Goal: Transaction & Acquisition: Book appointment/travel/reservation

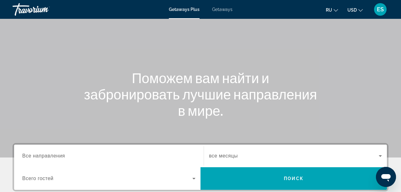
scroll to position [32, 0]
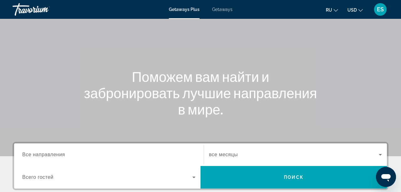
click at [355, 9] on span "USD" at bounding box center [352, 10] width 9 height 5
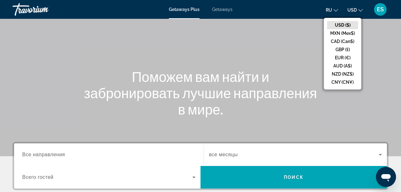
click at [341, 56] on button "EUR (€)" at bounding box center [342, 58] width 31 height 8
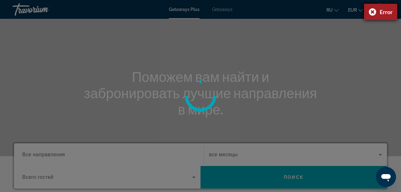
click at [372, 12] on div "Error" at bounding box center [380, 12] width 33 height 16
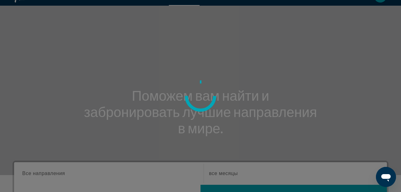
scroll to position [0, 0]
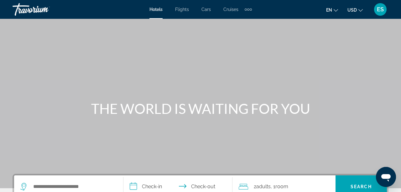
click at [354, 10] on span "USD" at bounding box center [352, 10] width 9 height 5
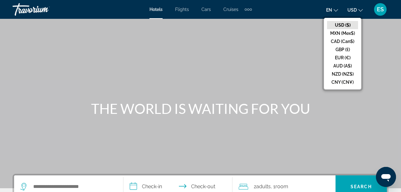
click at [339, 58] on button "EUR (€)" at bounding box center [342, 58] width 31 height 8
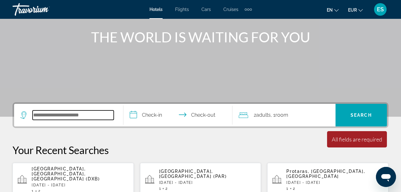
click at [77, 118] on input "Search widget" at bounding box center [73, 114] width 81 height 9
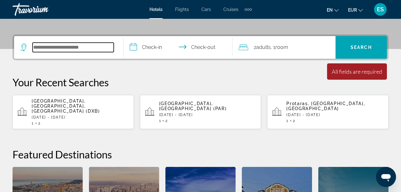
scroll to position [153, 0]
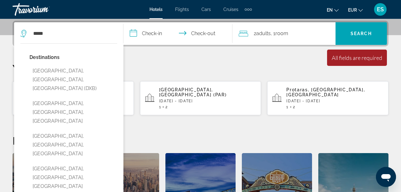
click at [53, 78] on button "[GEOGRAPHIC_DATA], [GEOGRAPHIC_DATA], [GEOGRAPHIC_DATA] (DXB)" at bounding box center [73, 79] width 88 height 29
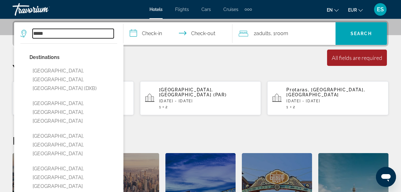
type input "**********"
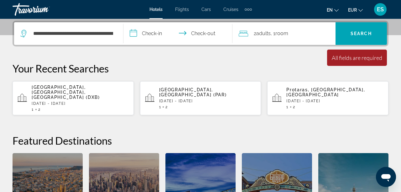
click at [142, 28] on input "**********" at bounding box center [179, 34] width 112 height 24
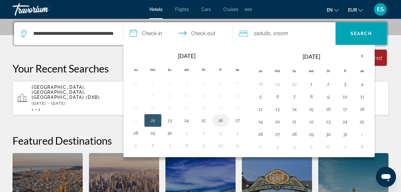
click at [218, 120] on button "26" at bounding box center [221, 120] width 10 height 9
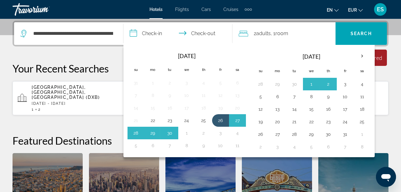
click at [219, 134] on button "3" at bounding box center [221, 133] width 10 height 9
type input "**********"
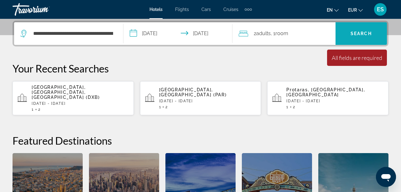
click at [359, 34] on span "Search" at bounding box center [361, 33] width 21 height 5
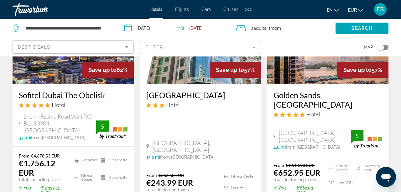
scroll to position [358, 0]
click at [294, 97] on h3 "Golden Sands [GEOGRAPHIC_DATA]" at bounding box center [328, 99] width 109 height 19
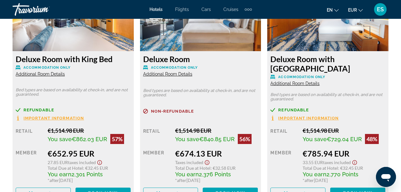
scroll to position [1025, 0]
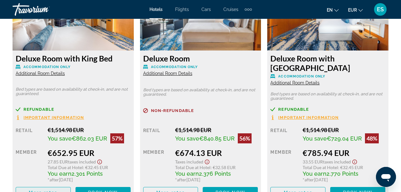
click at [41, 189] on span "Main content" at bounding box center [43, 192] width 55 height 15
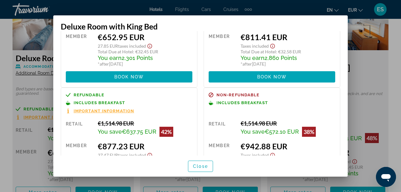
scroll to position [65, 0]
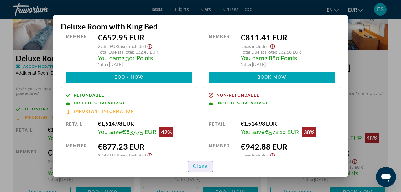
click at [201, 174] on span "button" at bounding box center [200, 166] width 24 height 15
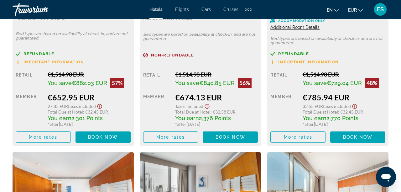
scroll to position [1078, 0]
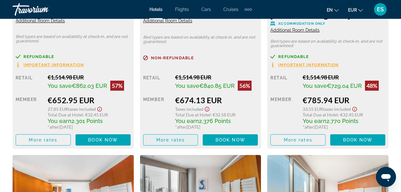
click at [187, 141] on span "Main content" at bounding box center [171, 139] width 55 height 15
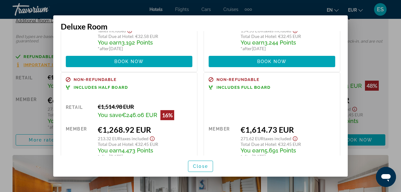
scroll to position [194, 0]
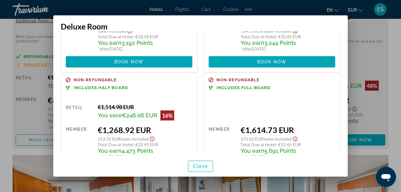
click at [206, 169] on span "Close" at bounding box center [200, 166] width 15 height 5
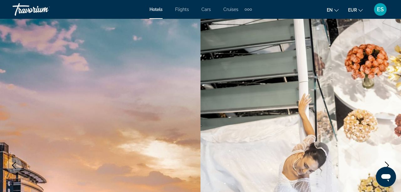
scroll to position [0, 0]
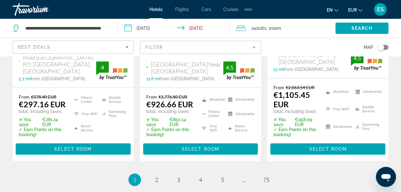
scroll to position [954, 0]
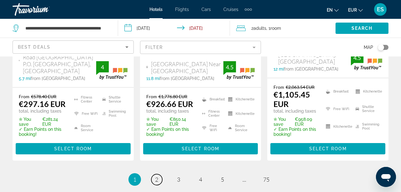
click at [158, 176] on span "2" at bounding box center [156, 179] width 3 height 7
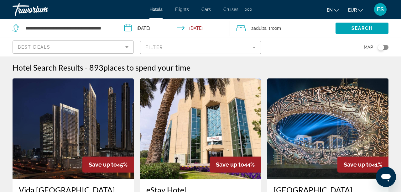
click at [155, 25] on input "**********" at bounding box center [175, 29] width 114 height 21
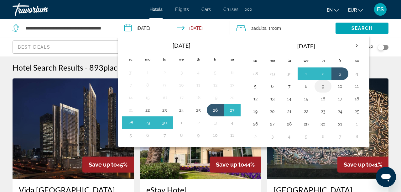
click at [320, 85] on button "9" at bounding box center [323, 86] width 10 height 9
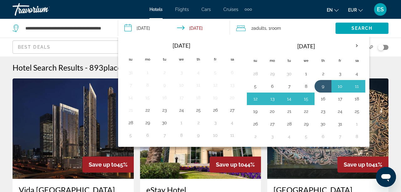
click at [320, 99] on button "16" at bounding box center [323, 98] width 10 height 9
type input "**********"
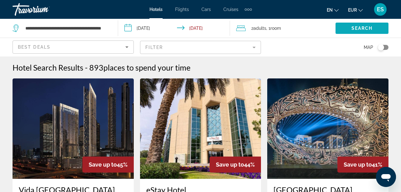
click at [358, 26] on span "Search" at bounding box center [362, 28] width 21 height 5
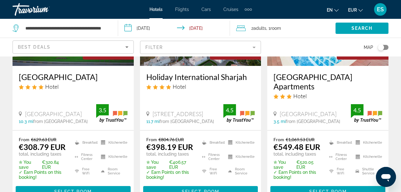
scroll to position [640, 0]
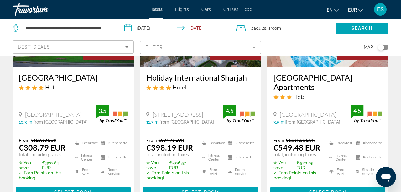
click at [206, 84] on div "Hotel" at bounding box center [200, 87] width 109 height 7
click at [203, 76] on h3 "Holiday International Sharjah" at bounding box center [200, 77] width 109 height 9
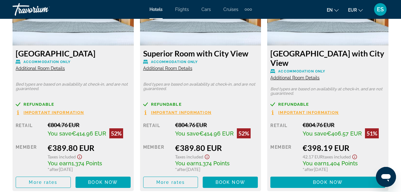
scroll to position [1021, 0]
click at [56, 180] on span "More rates" at bounding box center [43, 182] width 29 height 5
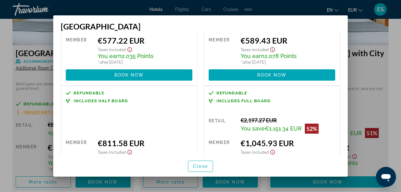
scroll to position [170, 0]
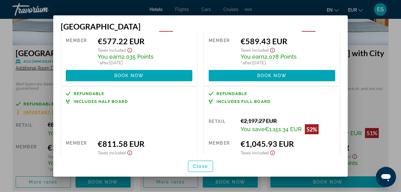
click at [200, 169] on span "Close" at bounding box center [200, 166] width 15 height 5
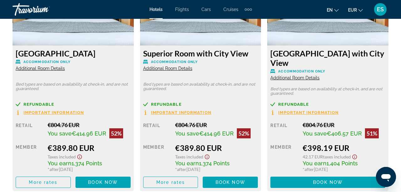
scroll to position [897, 0]
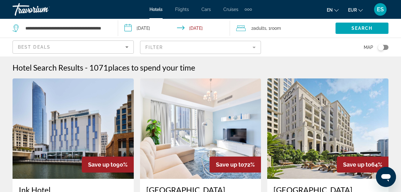
click at [184, 8] on span "Flights" at bounding box center [182, 9] width 14 height 5
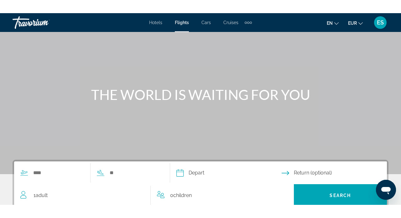
scroll to position [27, 0]
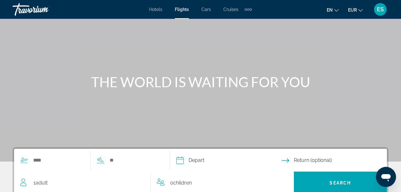
click at [205, 4] on div "Hotels Flights Cars Cruises Activities Hotels Flights Cars Cruises Activities e…" at bounding box center [200, 9] width 401 height 16
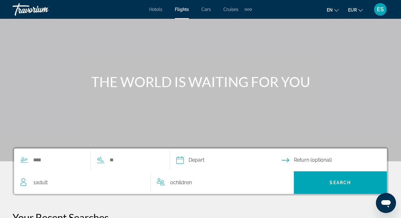
click at [206, 13] on div "Hotels Flights Cars Cruises Activities Hotels Flights Cars Cruises Activities" at bounding box center [200, 9] width 103 height 10
click at [204, 7] on span "Cars" at bounding box center [206, 9] width 9 height 5
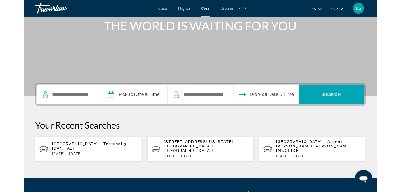
scroll to position [79, 0]
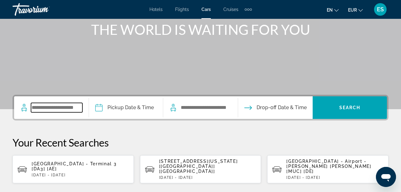
click at [53, 111] on input "Search widget" at bounding box center [56, 107] width 51 height 9
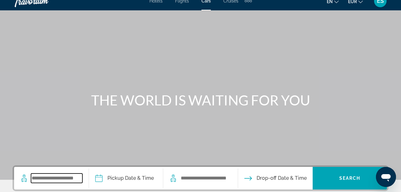
scroll to position [0, 0]
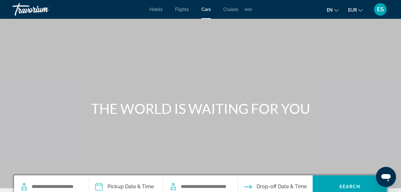
click at [231, 11] on span "Cruises" at bounding box center [230, 9] width 15 height 5
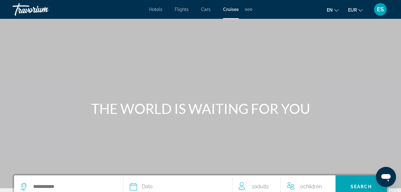
click at [248, 10] on div "Extra navigation items" at bounding box center [249, 9] width 2 height 2
click at [237, 22] on span "Activities" at bounding box center [238, 20] width 18 height 5
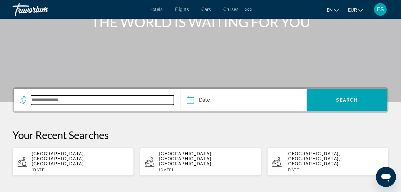
click at [84, 102] on input "Search widget" at bounding box center [102, 99] width 143 height 9
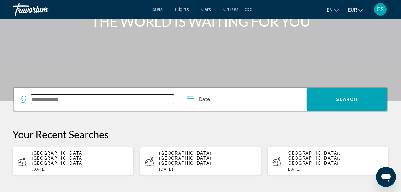
scroll to position [129, 0]
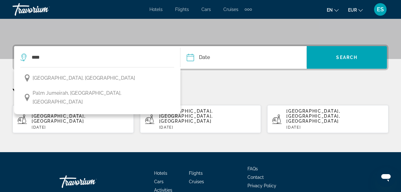
click at [87, 76] on span "[GEOGRAPHIC_DATA], [GEOGRAPHIC_DATA]" at bounding box center [84, 78] width 102 height 9
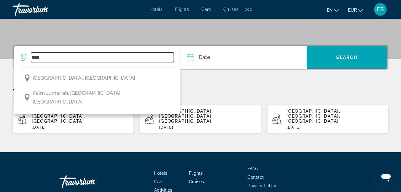
type input "**********"
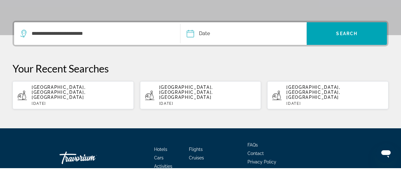
click at [204, 58] on input "Date" at bounding box center [216, 58] width 62 height 24
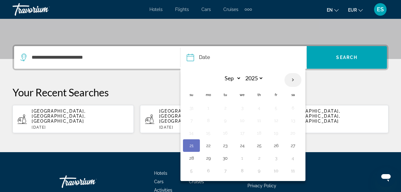
click at [291, 82] on th "Next month" at bounding box center [293, 80] width 17 height 14
select select "*"
click at [259, 133] on button "16" at bounding box center [259, 133] width 10 height 9
type input "**********"
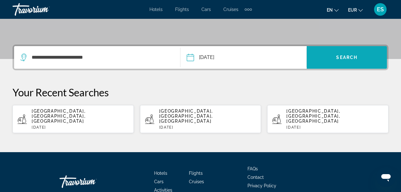
click at [347, 56] on span "Search" at bounding box center [346, 57] width 21 height 5
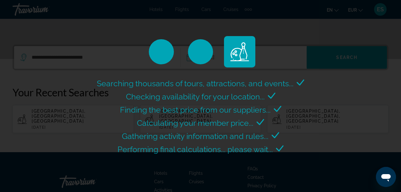
scroll to position [134, 0]
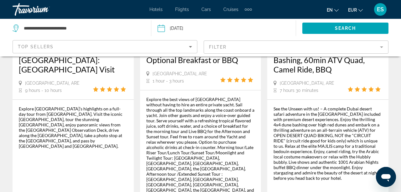
scroll to position [391, 0]
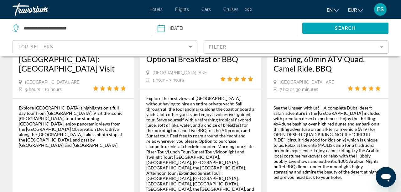
click at [327, 11] on span "en" at bounding box center [330, 10] width 6 height 5
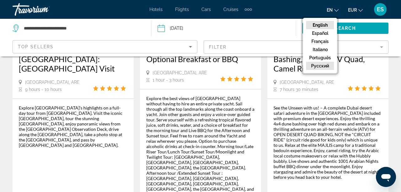
click at [317, 67] on button "русский" at bounding box center [320, 66] width 28 height 8
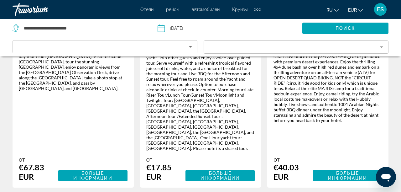
scroll to position [459, 0]
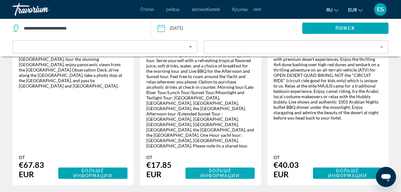
click at [207, 168] on span "Больше информации" at bounding box center [220, 173] width 39 height 10
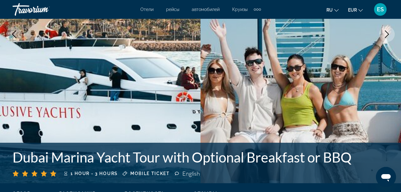
scroll to position [133, 0]
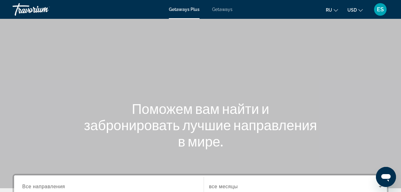
click at [356, 10] on span "USD" at bounding box center [352, 10] width 9 height 5
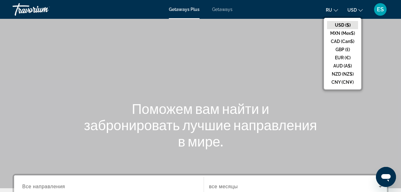
click at [349, 56] on button "EUR (€)" at bounding box center [342, 58] width 31 height 8
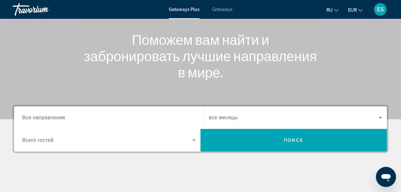
scroll to position [69, 0]
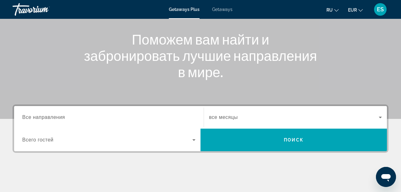
click at [45, 116] on span "Все направления" at bounding box center [43, 116] width 43 height 5
click at [45, 116] on input "Destination Все направления" at bounding box center [108, 118] width 173 height 8
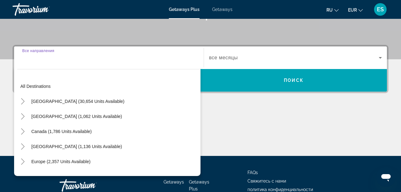
scroll to position [143, 0]
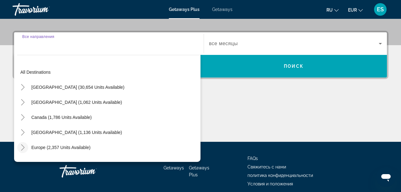
click at [21, 149] on icon "Toggle Europe (2,357 units available)" at bounding box center [23, 147] width 6 height 6
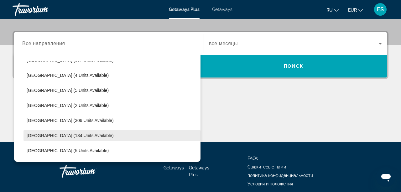
scroll to position [222, 0]
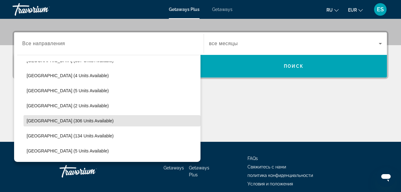
click at [62, 123] on span "Spain (306 units available)" at bounding box center [70, 120] width 87 height 5
type input "**********"
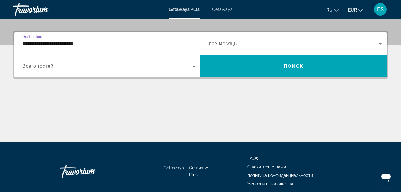
click at [50, 63] on span "Search widget" at bounding box center [107, 66] width 170 height 8
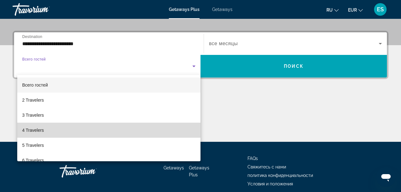
click at [39, 131] on span "4 Travelers" at bounding box center [33, 130] width 22 height 8
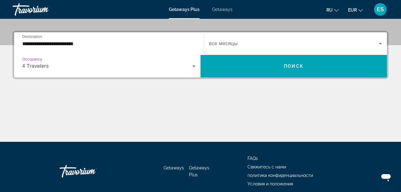
click at [242, 43] on span "Search widget" at bounding box center [294, 44] width 170 height 8
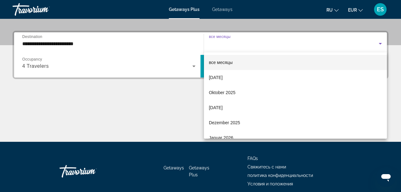
click at [246, 63] on mat-option "все месяцы" at bounding box center [295, 62] width 183 height 15
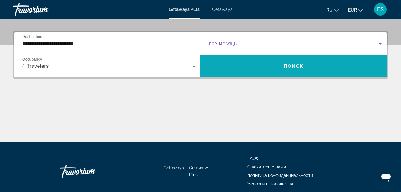
click at [286, 63] on span "Search widget" at bounding box center [294, 66] width 186 height 15
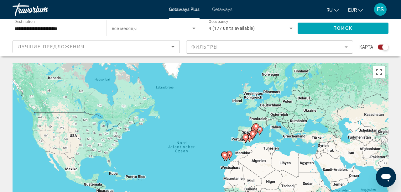
click at [382, 48] on div "Search widget" at bounding box center [385, 47] width 6 height 6
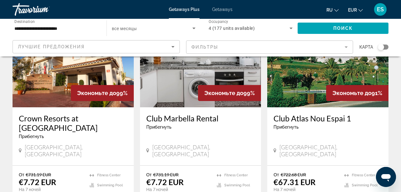
scroll to position [72, 0]
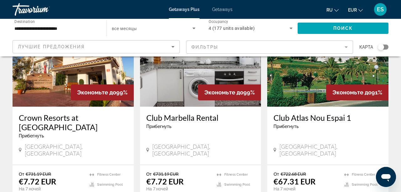
click at [45, 119] on h3 "Crown Resorts at Club Marbella" at bounding box center [73, 122] width 109 height 19
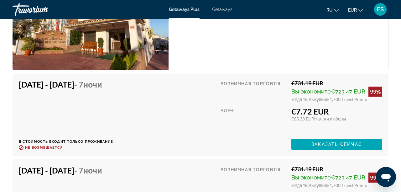
scroll to position [1315, 0]
click at [347, 144] on span "Заказать сейчас" at bounding box center [337, 144] width 51 height 5
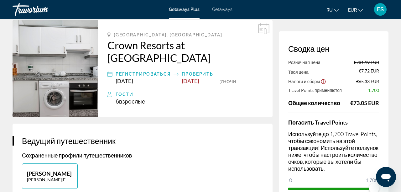
scroll to position [31, 0]
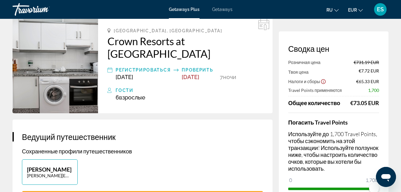
click at [371, 114] on div "Погасить Travel Points Используйте до 1,700 Travel Points, чтобы сэкономить на …" at bounding box center [333, 153] width 91 height 81
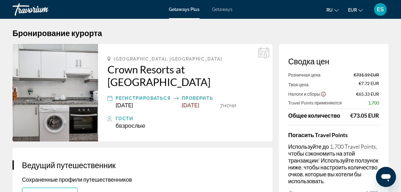
scroll to position [0, 0]
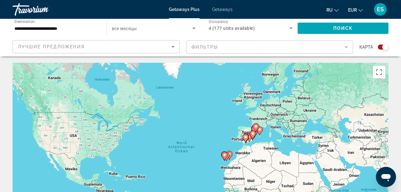
click at [383, 45] on div "Search widget" at bounding box center [385, 47] width 6 height 6
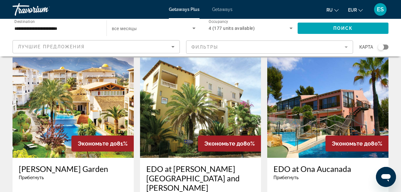
scroll to position [490, 0]
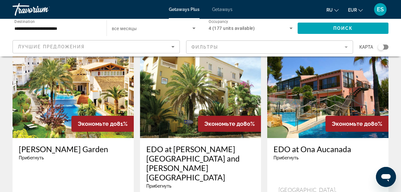
click at [88, 29] on input "**********" at bounding box center [56, 29] width 84 height 8
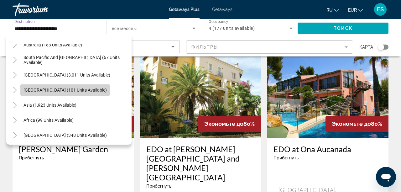
scroll to position [372, 0]
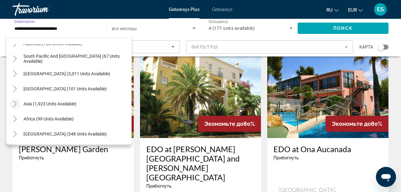
click at [15, 101] on icon "Toggle Asia (1,923 units available)" at bounding box center [15, 104] width 6 height 6
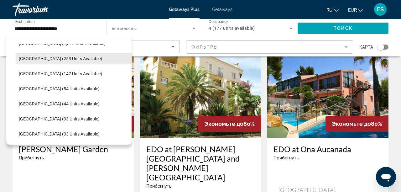
scroll to position [478, 0]
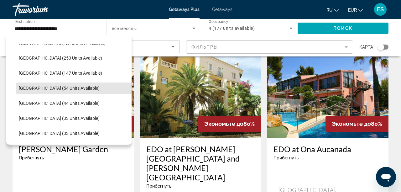
click at [55, 88] on span "Maldives (54 units available)" at bounding box center [59, 88] width 81 height 5
type input "**********"
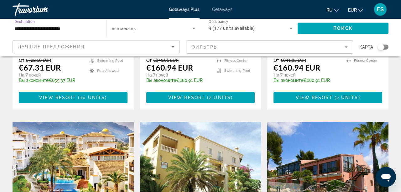
scroll to position [406, 0]
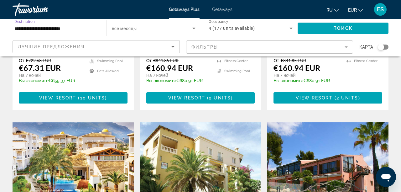
click at [152, 28] on span "Search widget" at bounding box center [152, 28] width 81 height 8
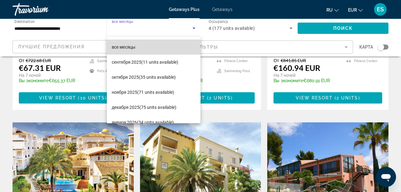
click at [131, 49] on span "все месяцы" at bounding box center [124, 47] width 24 height 5
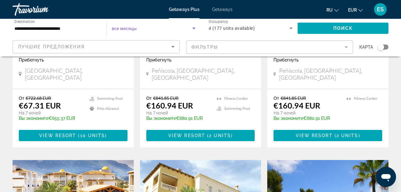
scroll to position [369, 0]
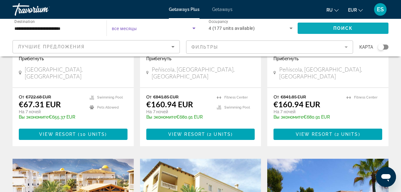
click at [336, 26] on span "Поиск" at bounding box center [343, 28] width 20 height 5
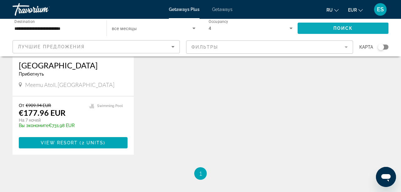
scroll to position [124, 0]
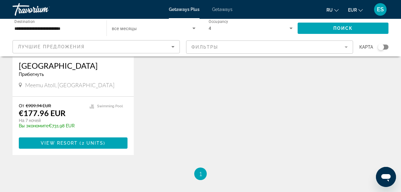
click at [57, 85] on span "Meemu Atoll, Maldives" at bounding box center [69, 84] width 89 height 7
click at [47, 125] on span "Вы экономите" at bounding box center [34, 125] width 30 height 5
click at [88, 150] on span "Main content" at bounding box center [73, 142] width 109 height 15
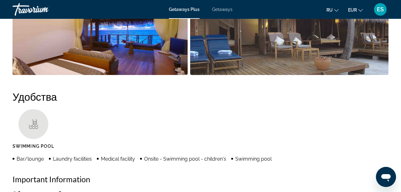
scroll to position [531, 0]
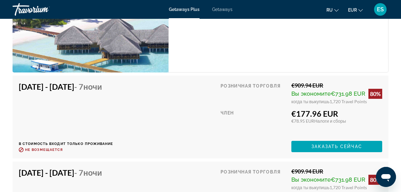
scroll to position [1374, 0]
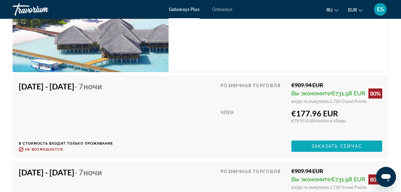
click at [332, 144] on span "Заказать сейчас" at bounding box center [337, 146] width 51 height 5
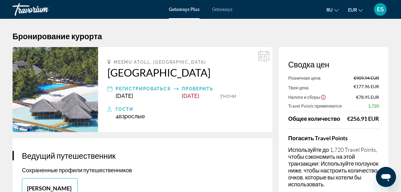
scroll to position [3, 0]
